Goal: Information Seeking & Learning: Learn about a topic

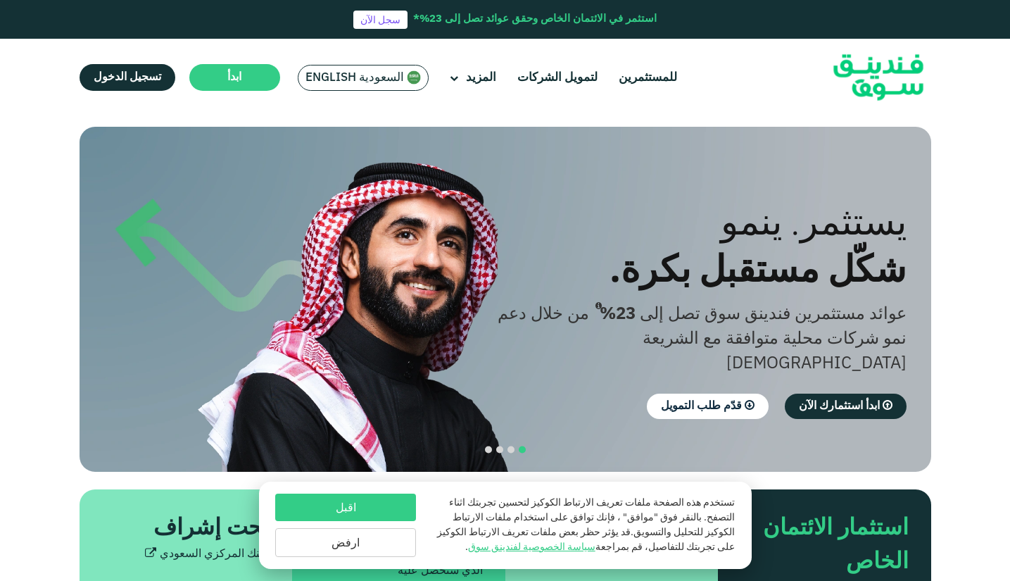
click at [849, 73] on img at bounding box center [879, 77] width 138 height 71
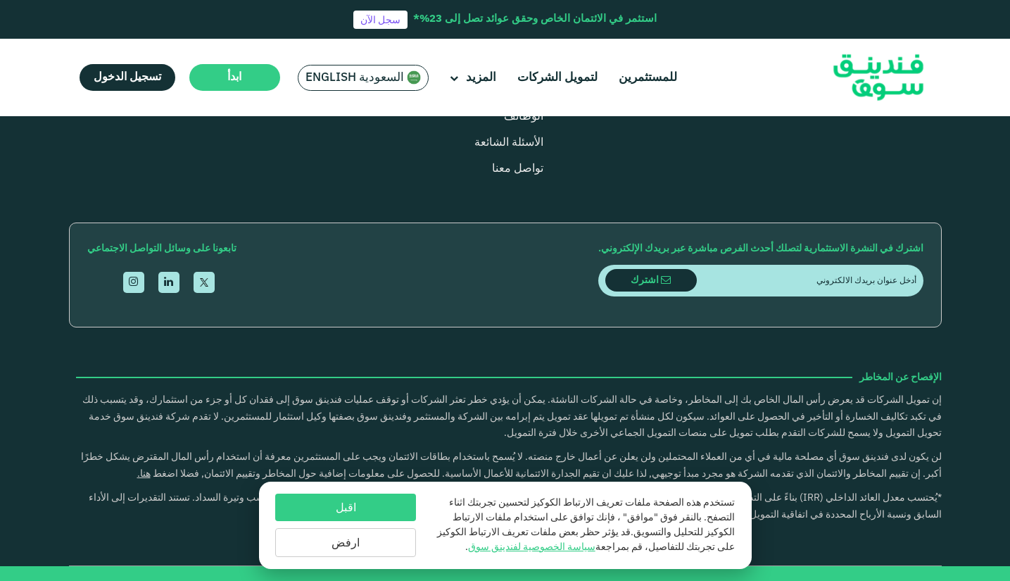
scroll to position [2581, 0]
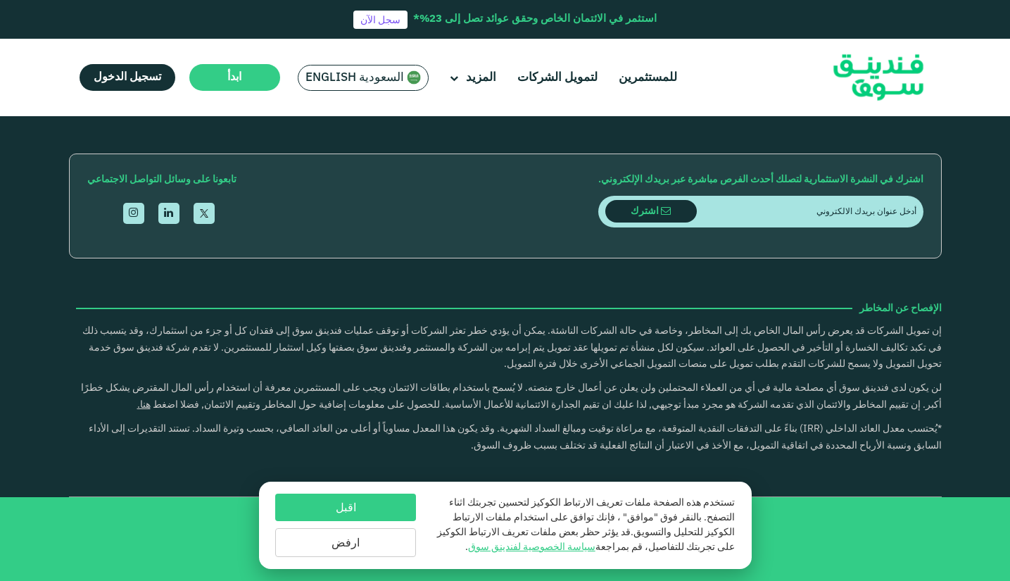
click at [330, 503] on button "اقبل" at bounding box center [345, 507] width 141 height 27
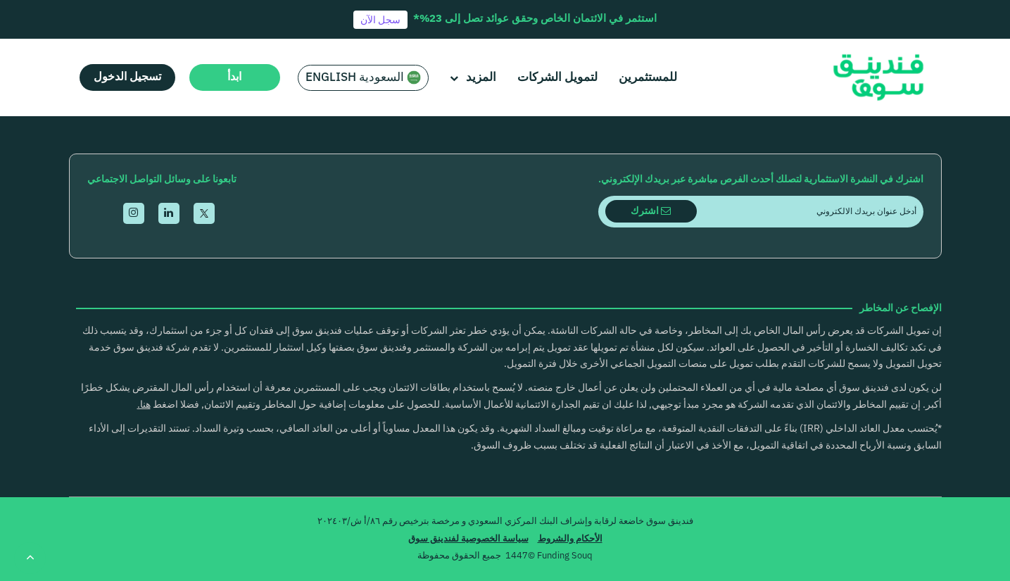
scroll to position [2819, 0]
